Goal: Task Accomplishment & Management: Use online tool/utility

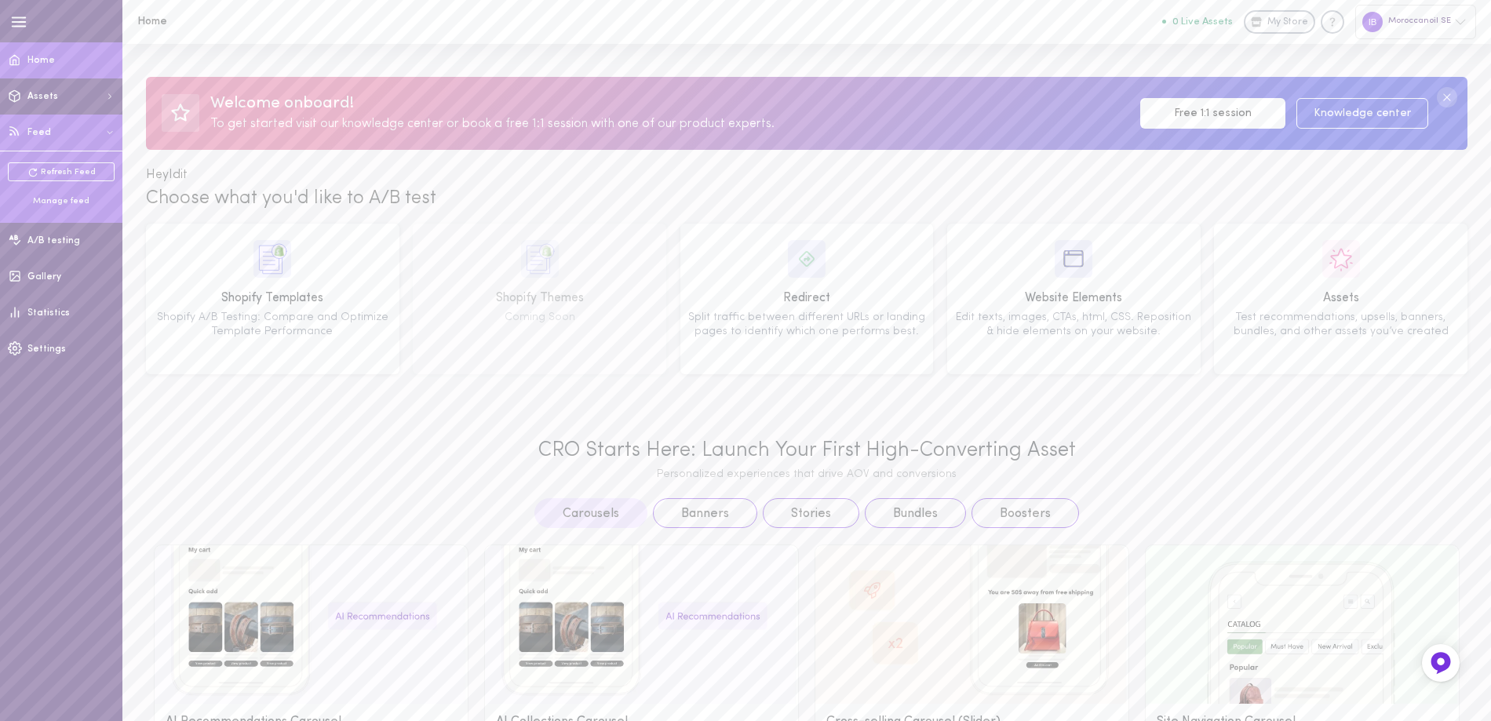
click at [73, 203] on div "Manage feed" at bounding box center [61, 201] width 107 height 12
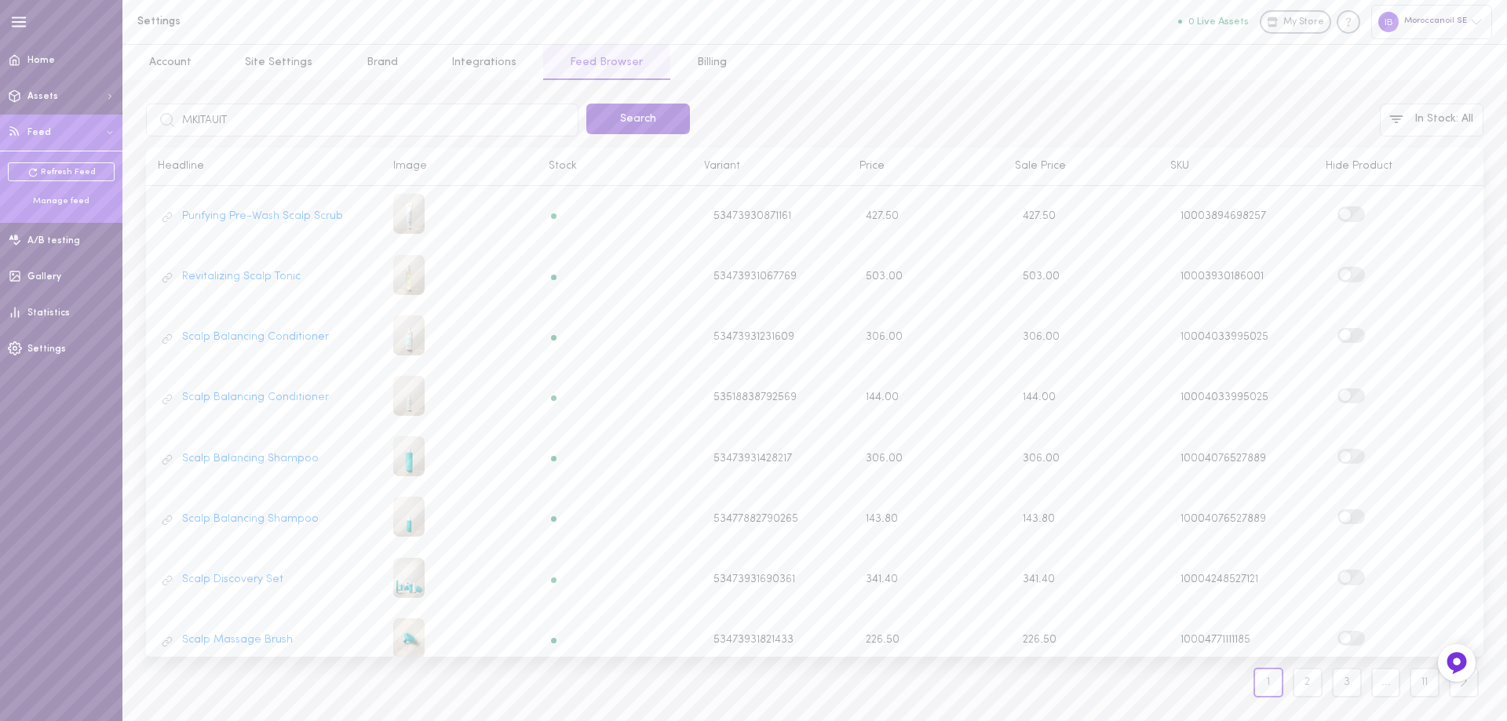
type input "MKITAUIT"
click at [655, 110] on button "Search" at bounding box center [638, 119] width 104 height 31
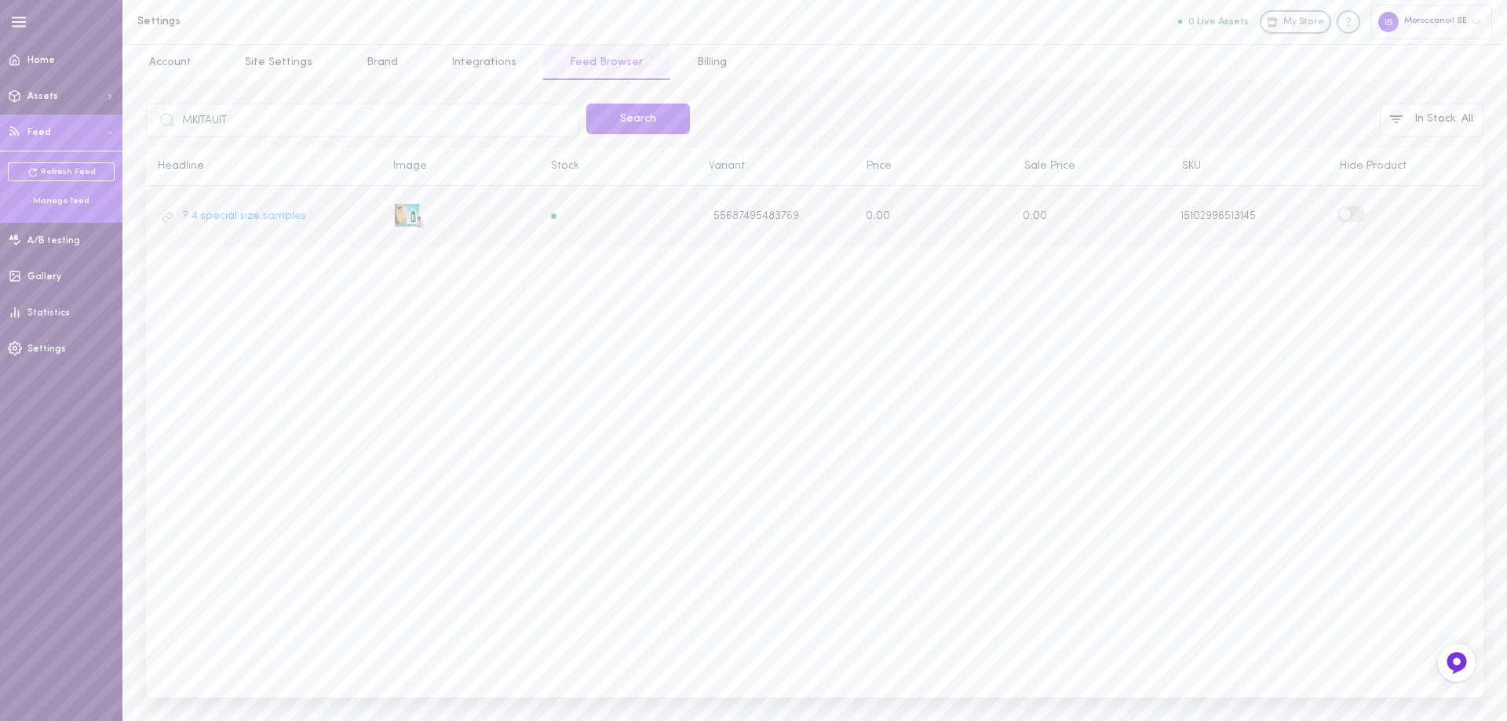
click at [1360, 214] on label at bounding box center [1351, 213] width 27 height 15
click at [0, 0] on input "checkbox" at bounding box center [0, 0] width 0 height 0
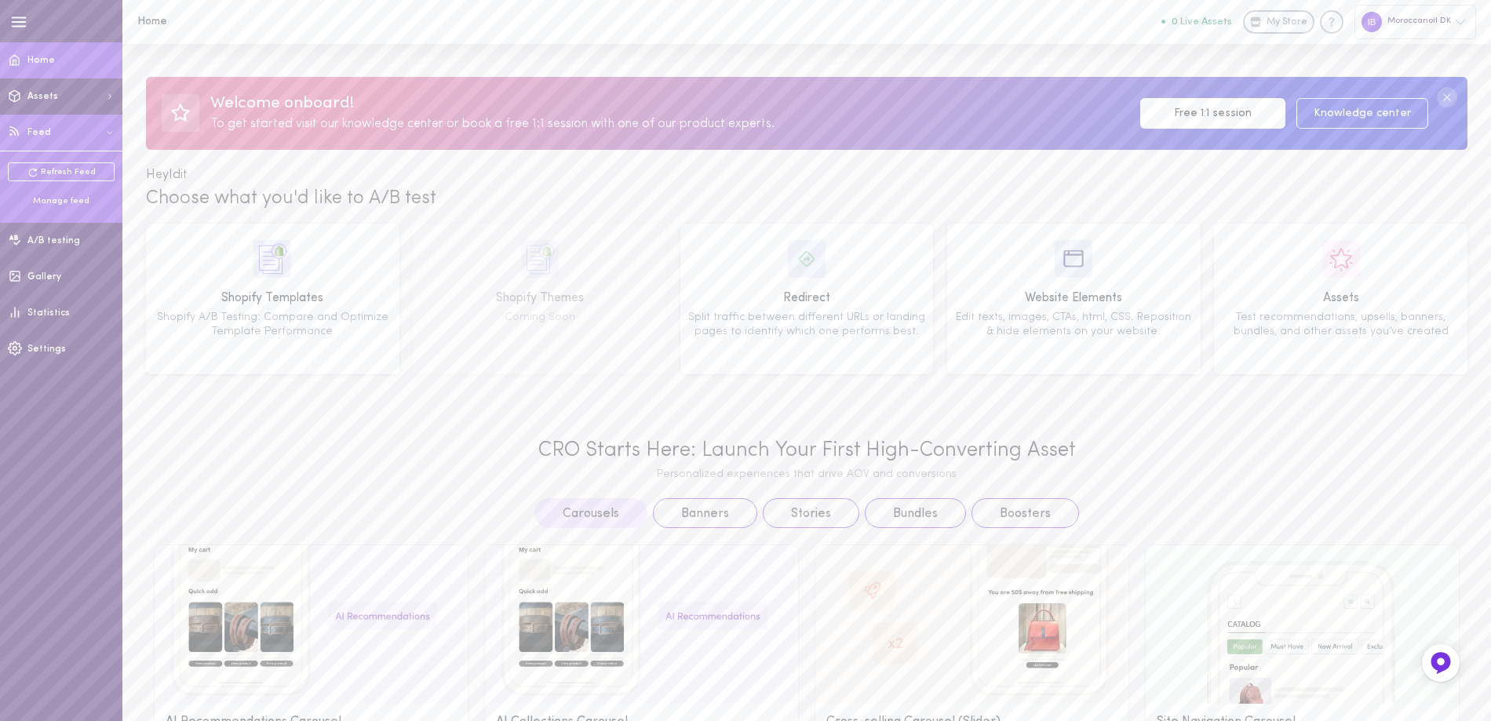
click at [64, 195] on ul "Refresh Feed Manage feed" at bounding box center [61, 184] width 107 height 45
click at [78, 200] on div "Manage feed" at bounding box center [61, 201] width 107 height 12
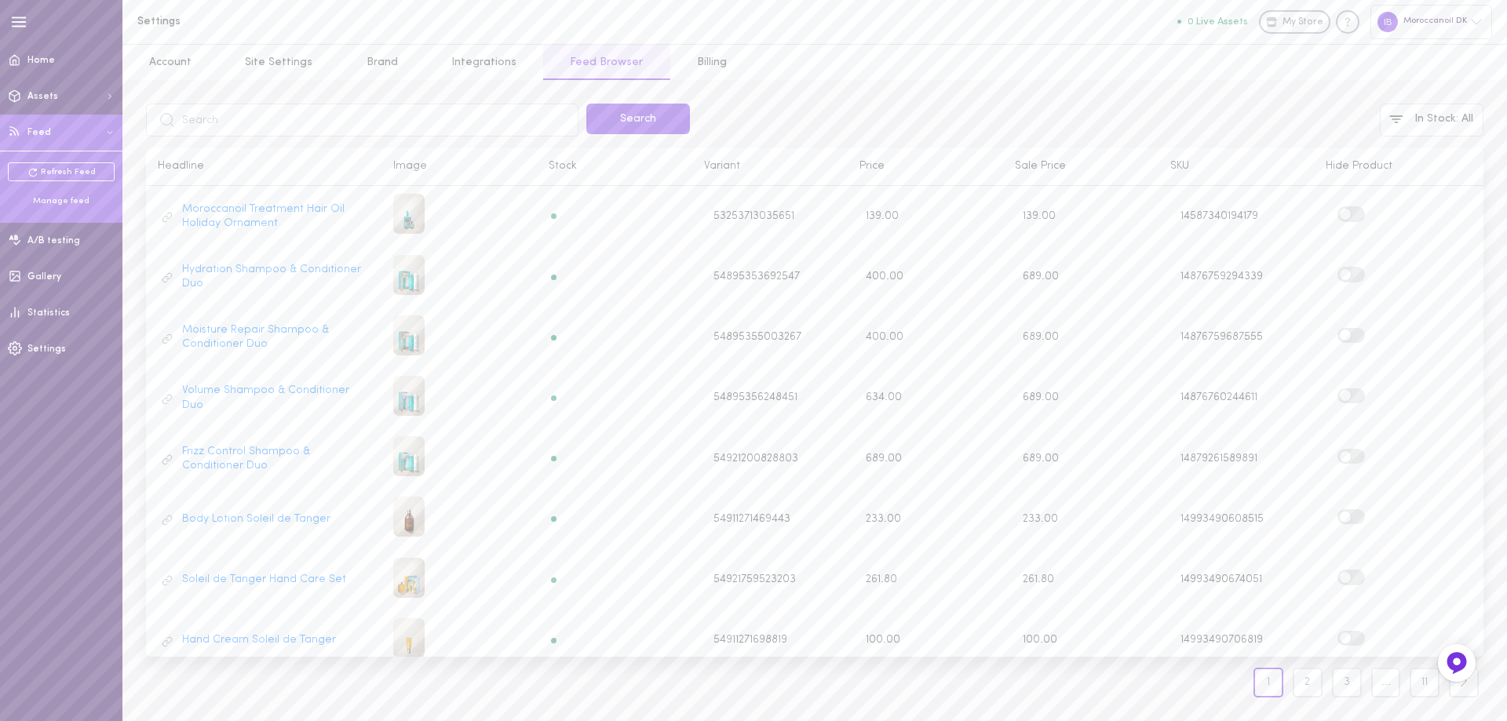
click at [261, 119] on input "text" at bounding box center [362, 120] width 433 height 33
type input "MKITAUIT"
click at [632, 111] on button "Search" at bounding box center [638, 119] width 104 height 31
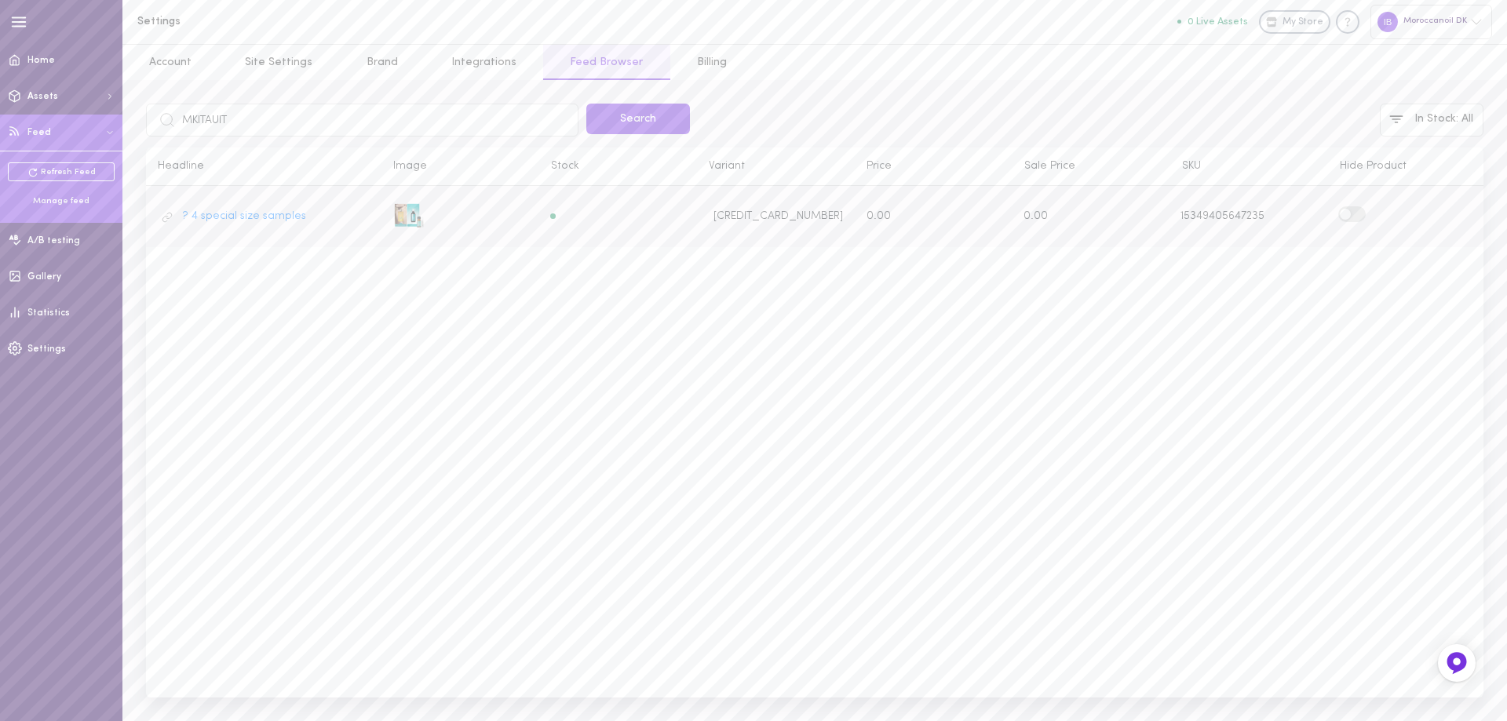
click at [1353, 219] on label at bounding box center [1351, 213] width 27 height 15
click at [0, 0] on input "checkbox" at bounding box center [0, 0] width 0 height 0
click at [207, 118] on input "MKITAUIT" at bounding box center [362, 120] width 433 height 33
type input "FSML75"
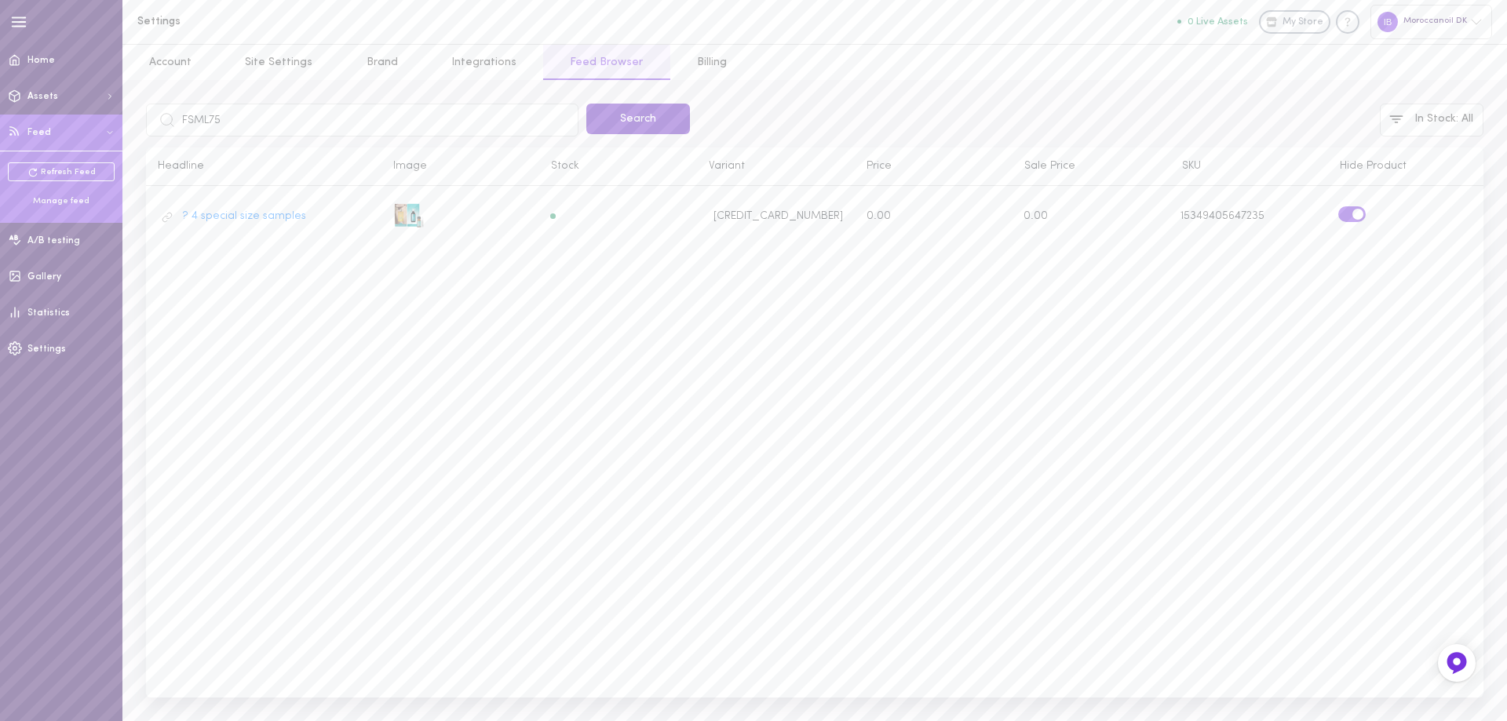
click at [624, 119] on button "Search" at bounding box center [638, 119] width 104 height 31
click at [41, 56] on span "Home" at bounding box center [40, 60] width 27 height 9
